Goal: Information Seeking & Learning: Learn about a topic

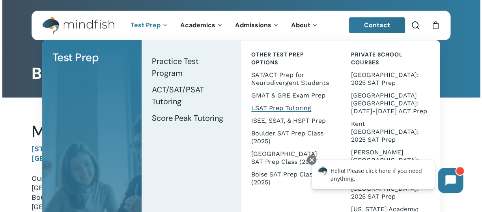
click at [273, 107] on span "LSAT Prep Tutoring" at bounding box center [281, 107] width 60 height 7
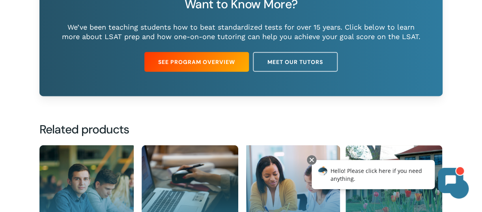
scroll to position [622, 0]
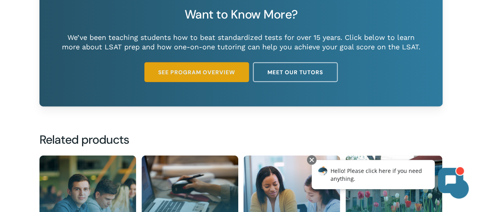
click at [187, 74] on span "See Program Overview" at bounding box center [196, 72] width 77 height 8
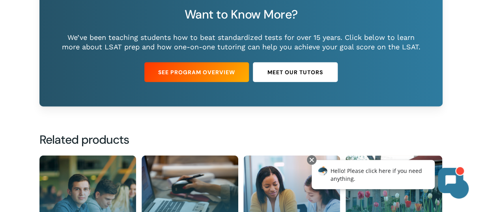
click at [298, 76] on span "Meet Our Tutors" at bounding box center [296, 72] width 56 height 8
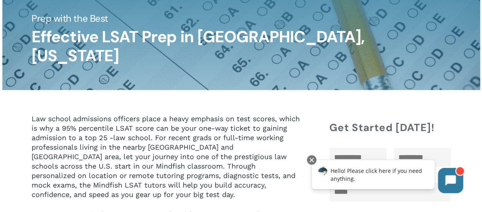
scroll to position [67, 0]
